Goal: Transaction & Acquisition: Subscribe to service/newsletter

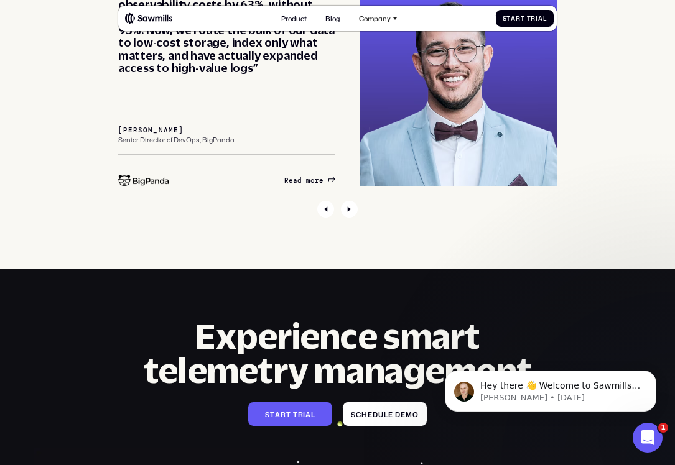
scroll to position [3384, 0]
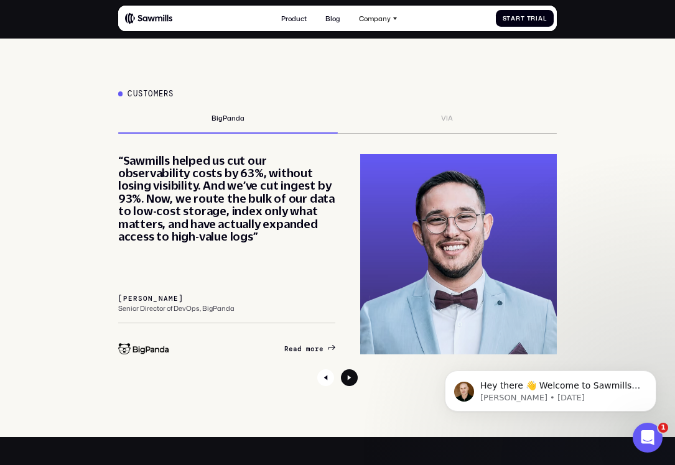
click at [353, 369] on icon "Next slide" at bounding box center [349, 377] width 17 height 17
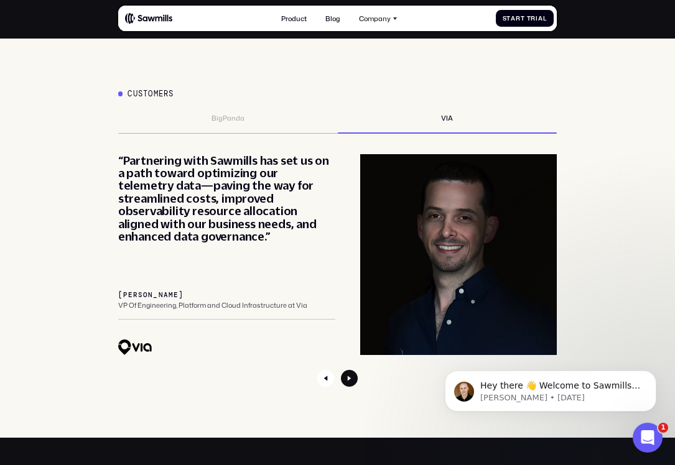
click at [353, 370] on icon "Next slide" at bounding box center [349, 378] width 17 height 17
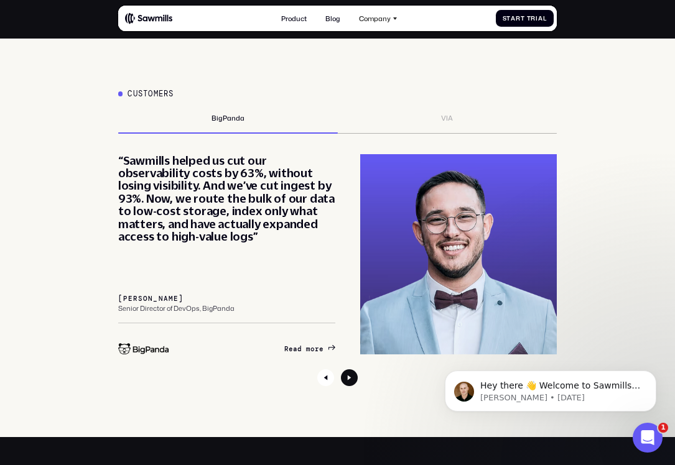
click at [353, 369] on icon "Next slide" at bounding box center [349, 377] width 17 height 17
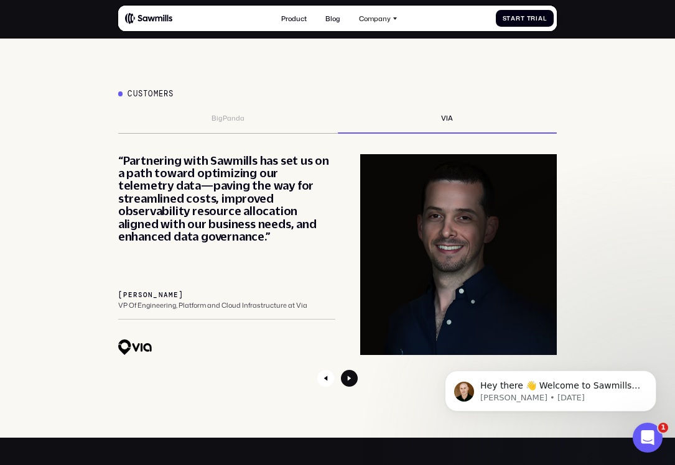
click at [353, 370] on icon "Next slide" at bounding box center [349, 378] width 17 height 17
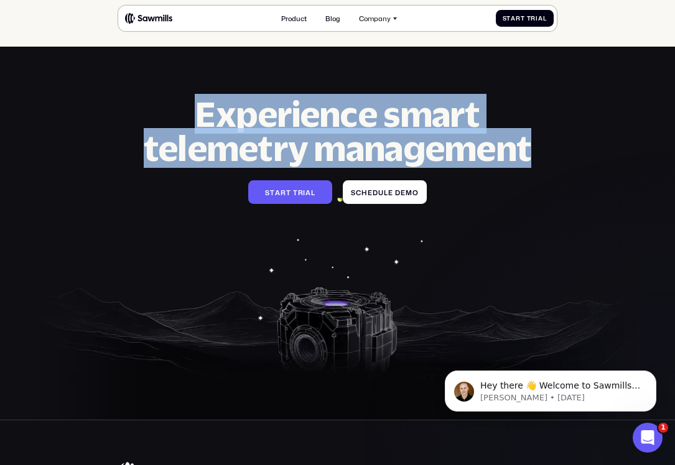
scroll to position [4046, 0]
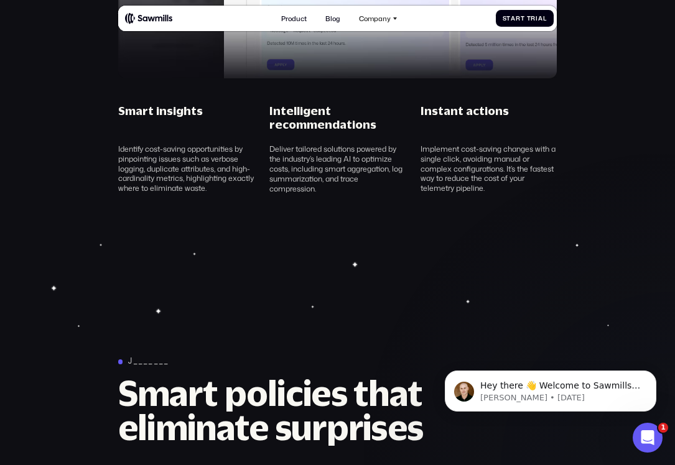
scroll to position [1154, 0]
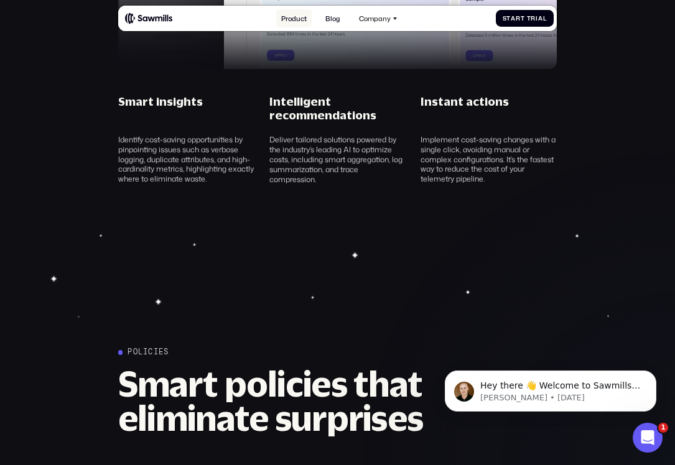
click at [288, 22] on link "Product" at bounding box center [293, 18] width 35 height 18
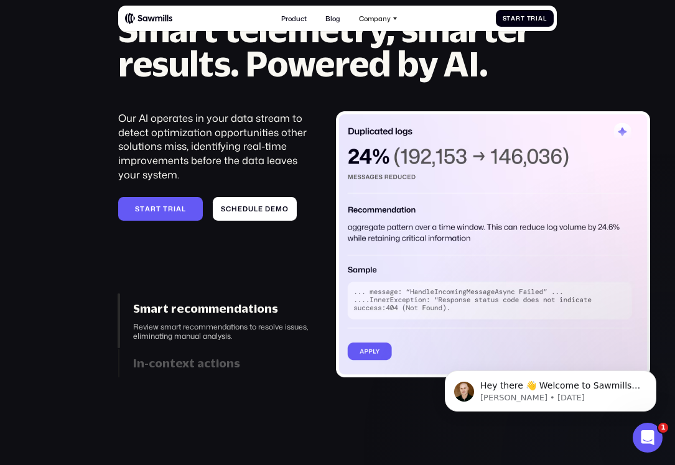
scroll to position [989, 0]
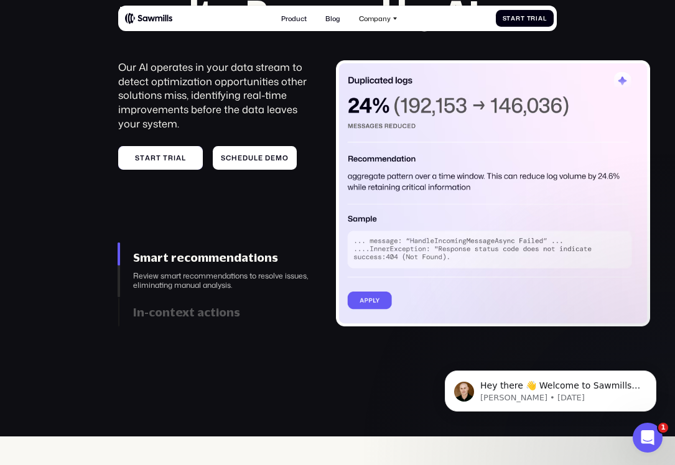
click at [163, 159] on span "t" at bounding box center [165, 158] width 5 height 8
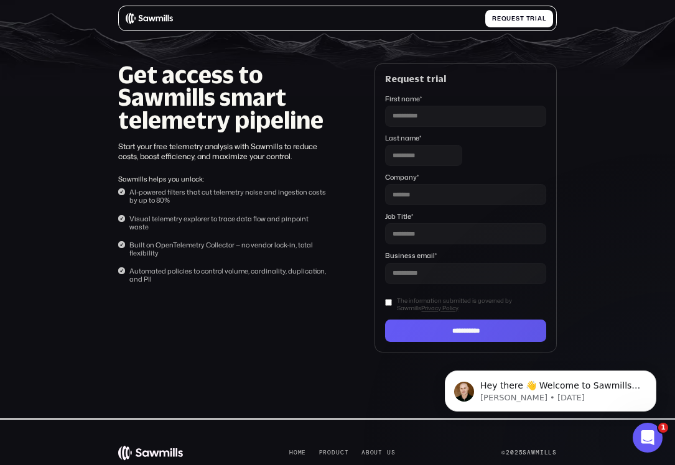
scroll to position [26, 0]
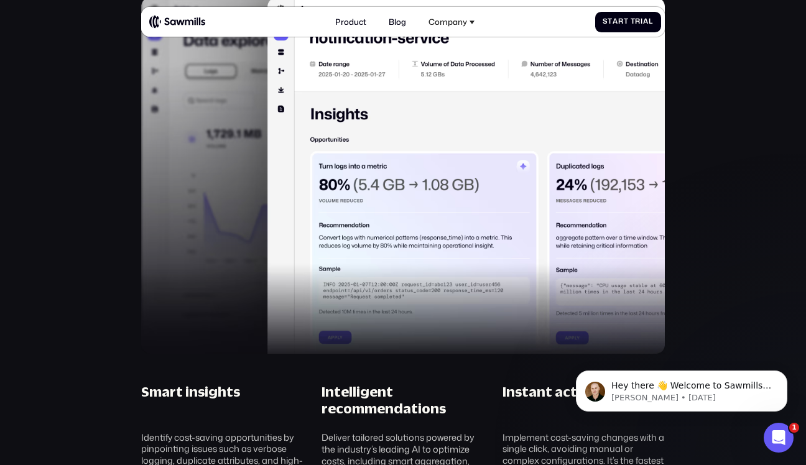
scroll to position [910, 0]
